Goal: Navigation & Orientation: Find specific page/section

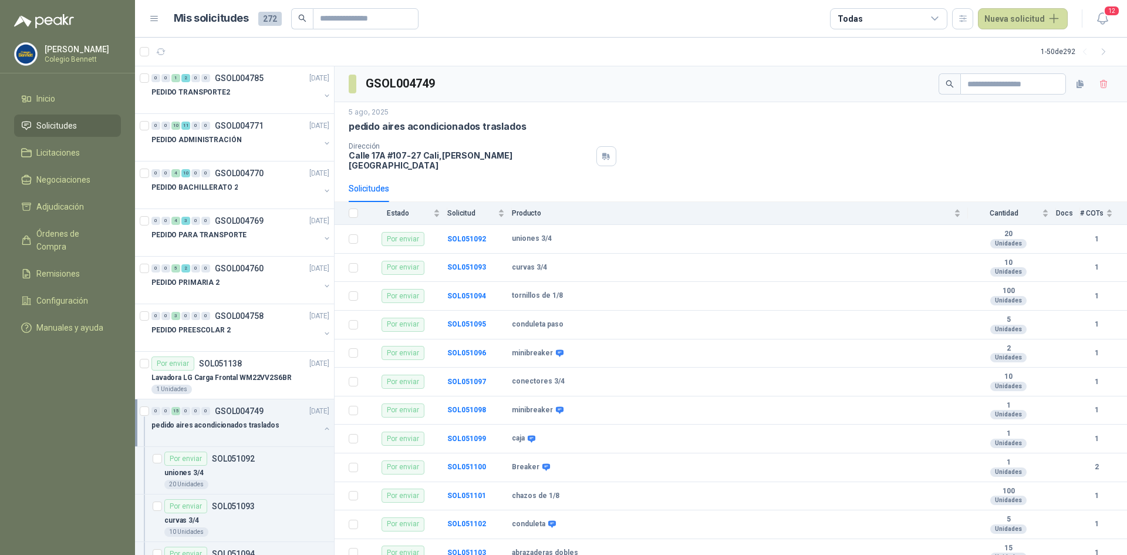
scroll to position [220, 0]
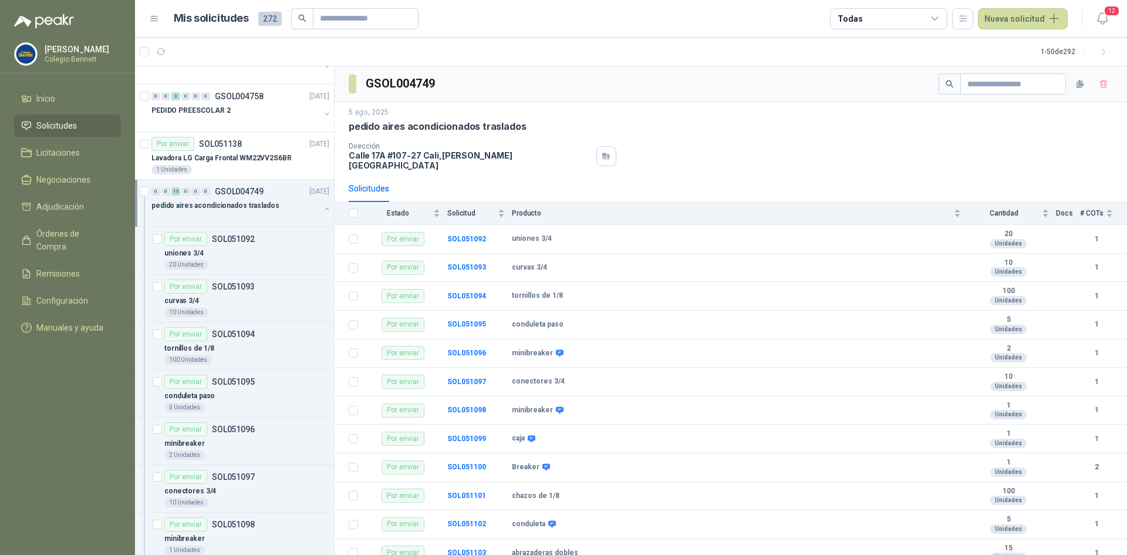
click at [58, 118] on link "Solicitudes" at bounding box center [67, 125] width 107 height 22
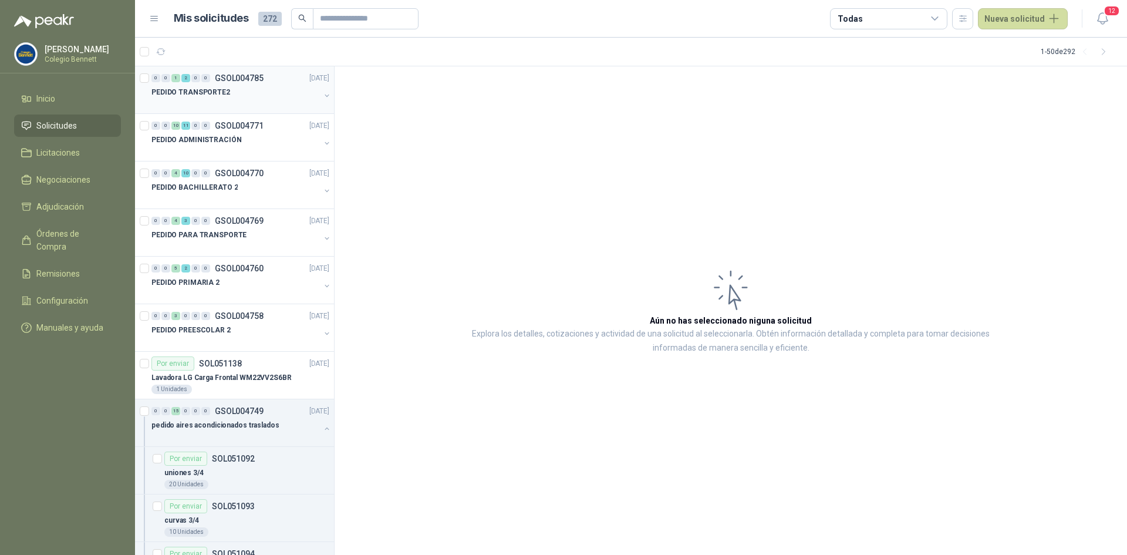
click at [196, 89] on p "PEDIDO TRANSPORTE2" at bounding box center [190, 92] width 79 height 11
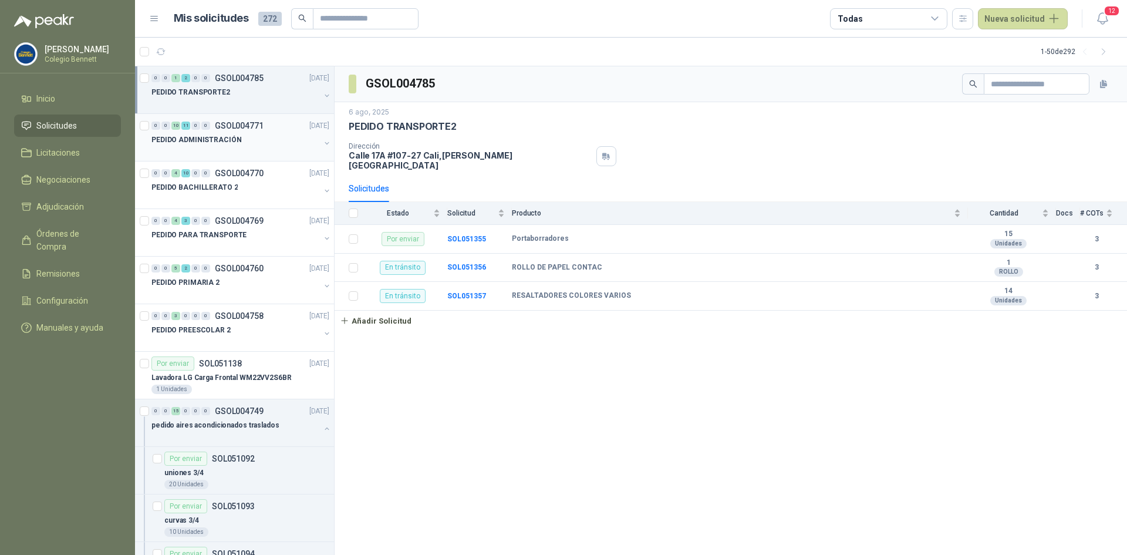
click at [258, 139] on div "PEDIDO ADMINISTRACIÓN" at bounding box center [235, 140] width 168 height 14
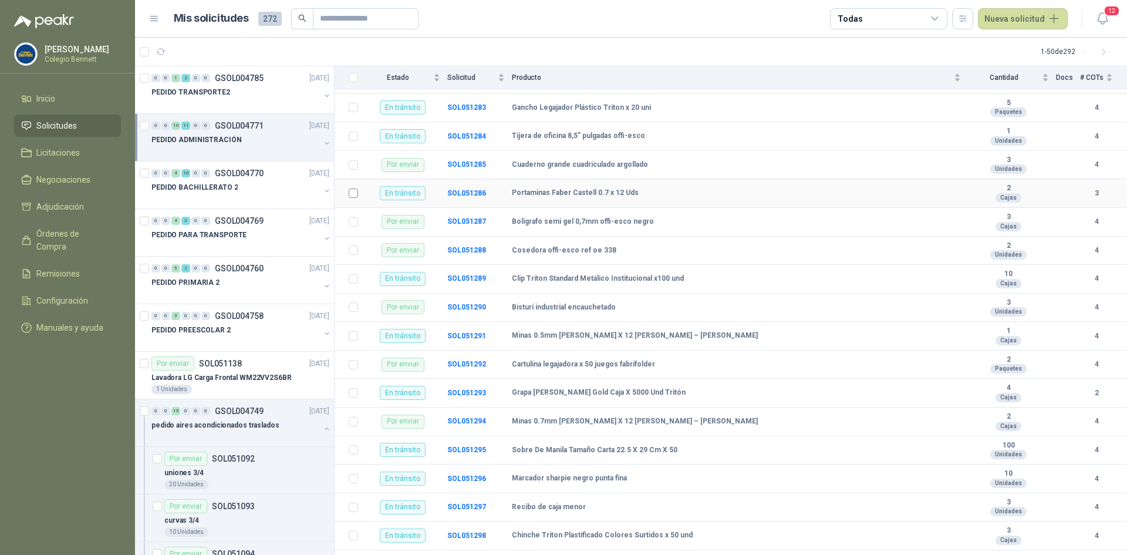
scroll to position [281, 0]
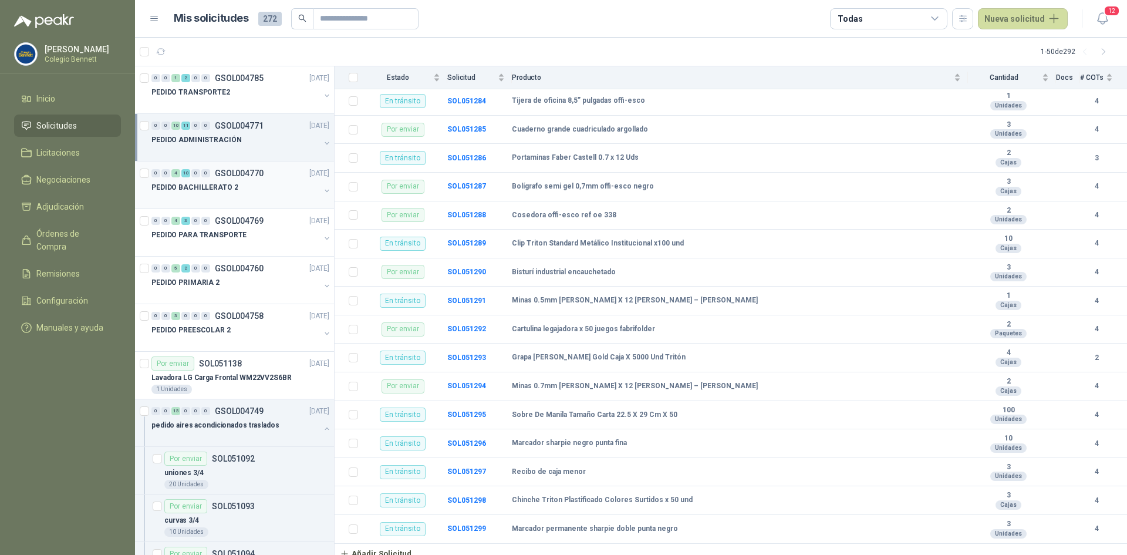
click at [195, 187] on p "PEDIDO BACHILLERATO 2" at bounding box center [194, 187] width 86 height 11
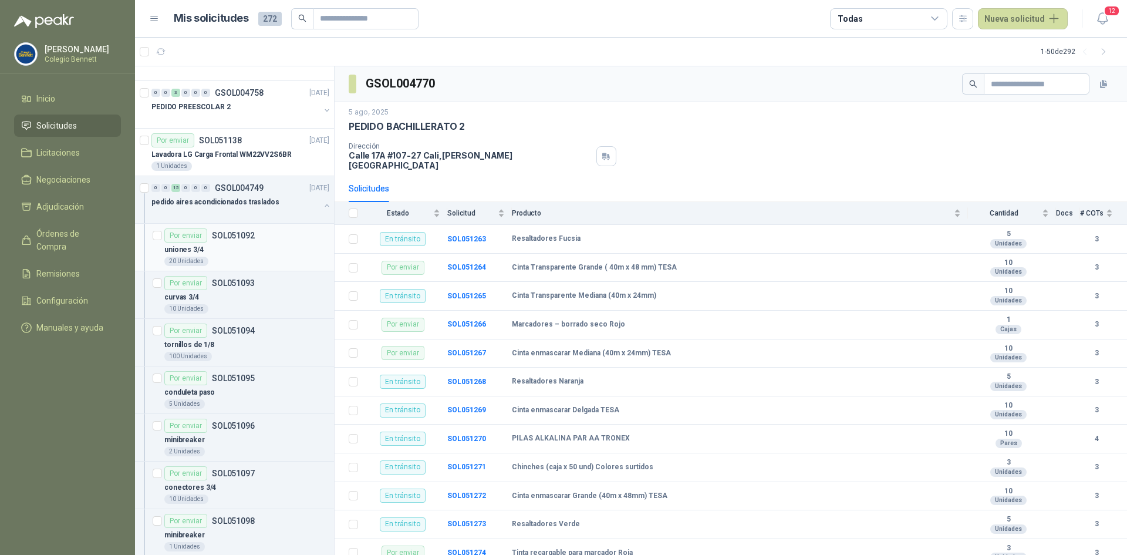
scroll to position [235, 0]
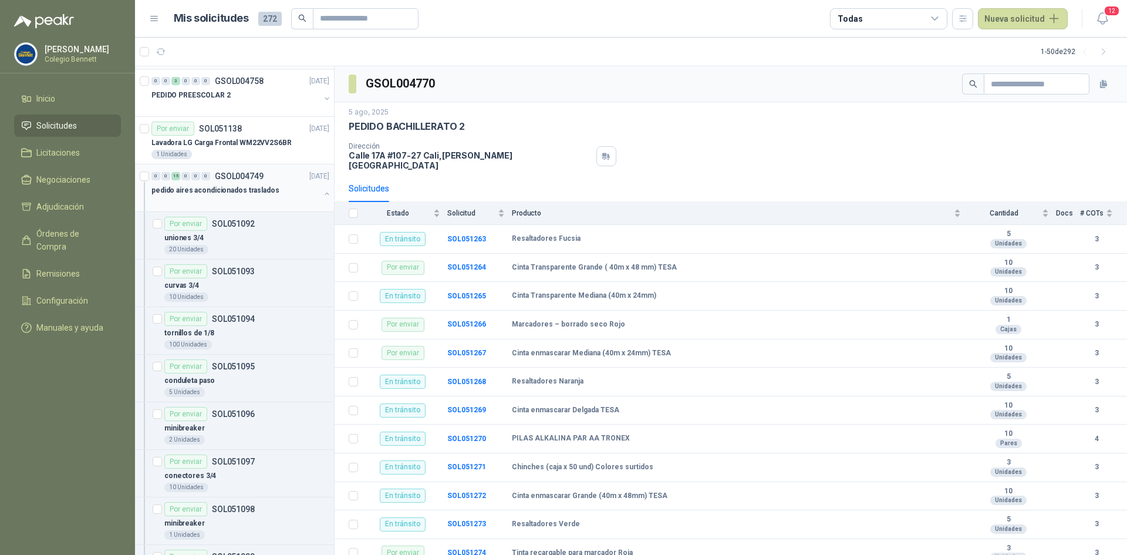
click at [255, 185] on p "pedido aires acondicionados traslados" at bounding box center [215, 190] width 128 height 11
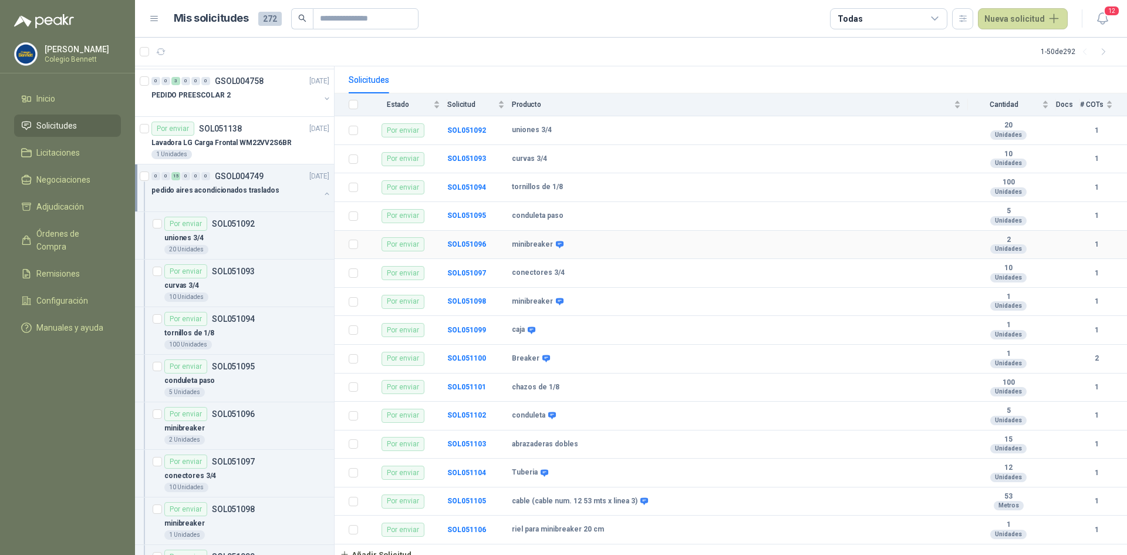
scroll to position [109, 0]
